Goal: Task Accomplishment & Management: Manage account settings

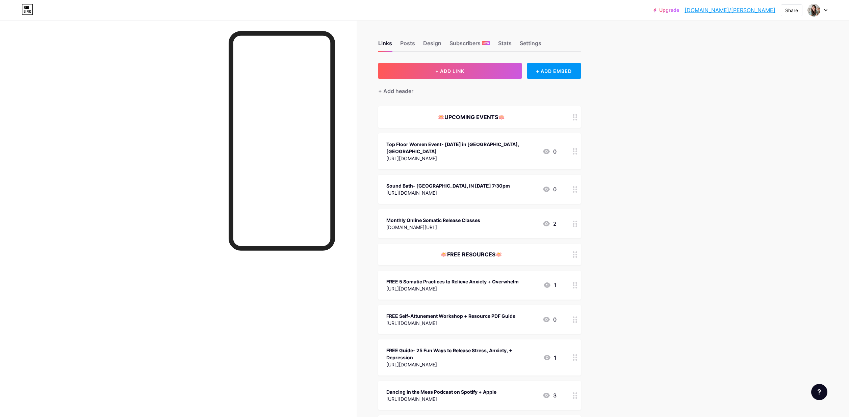
click at [515, 182] on div "Sound Bath- [GEOGRAPHIC_DATA], IN [DATE] 7:30pm [URL][DOMAIN_NAME] 0" at bounding box center [471, 190] width 170 height 16
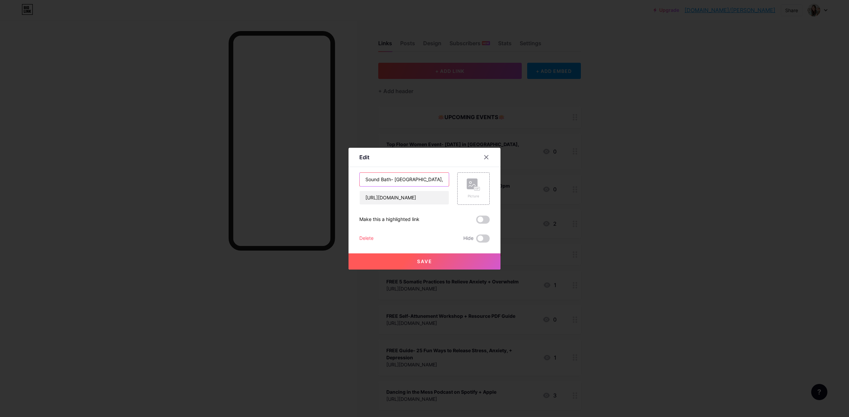
scroll to position [0, 1]
drag, startPoint x: 439, startPoint y: 178, endPoint x: 428, endPoint y: 179, distance: 11.1
click at [428, 179] on input "Sound Bath- [GEOGRAPHIC_DATA], IN [DATE] 7:30pm" at bounding box center [404, 180] width 89 height 14
type input "Sound Bath- [GEOGRAPHIC_DATA], [GEOGRAPHIC_DATA] [DATE] 7:30pm"
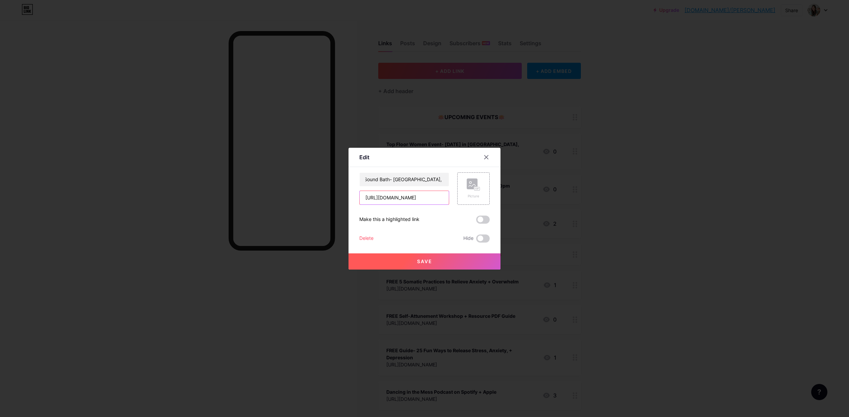
click at [429, 200] on input "[URL][DOMAIN_NAME]" at bounding box center [404, 198] width 89 height 14
click at [425, 260] on span "Save" at bounding box center [424, 262] width 15 height 6
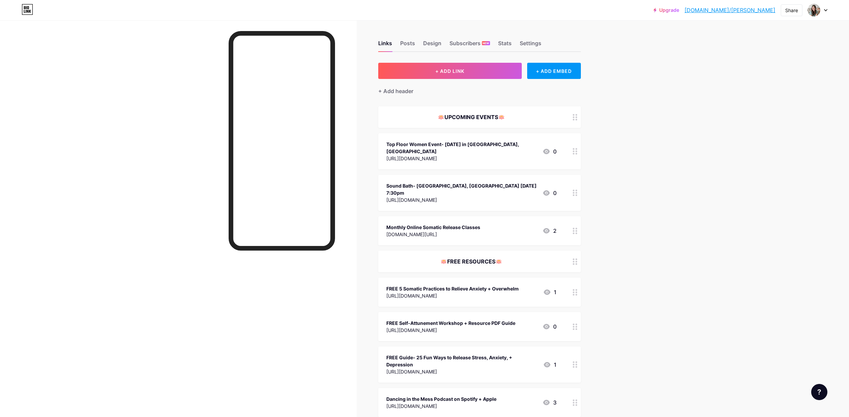
click at [573, 151] on circle at bounding box center [574, 152] width 2 height 2
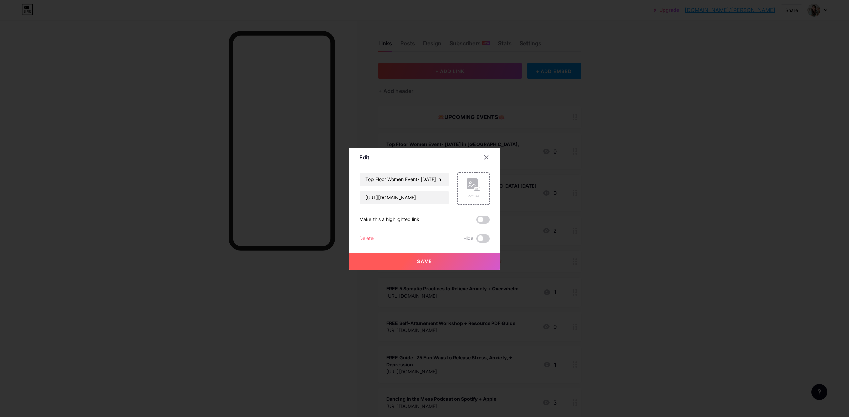
click at [368, 235] on div "Delete" at bounding box center [366, 239] width 14 height 8
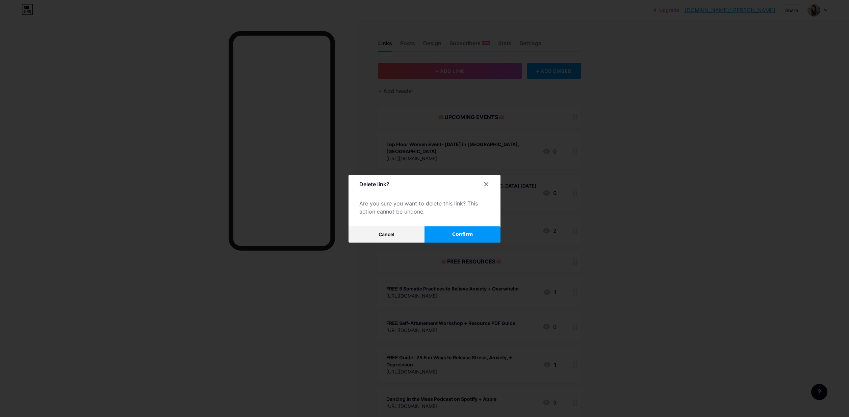
click at [466, 231] on span "Confirm" at bounding box center [462, 234] width 21 height 7
